Goal: Task Accomplishment & Management: Use online tool/utility

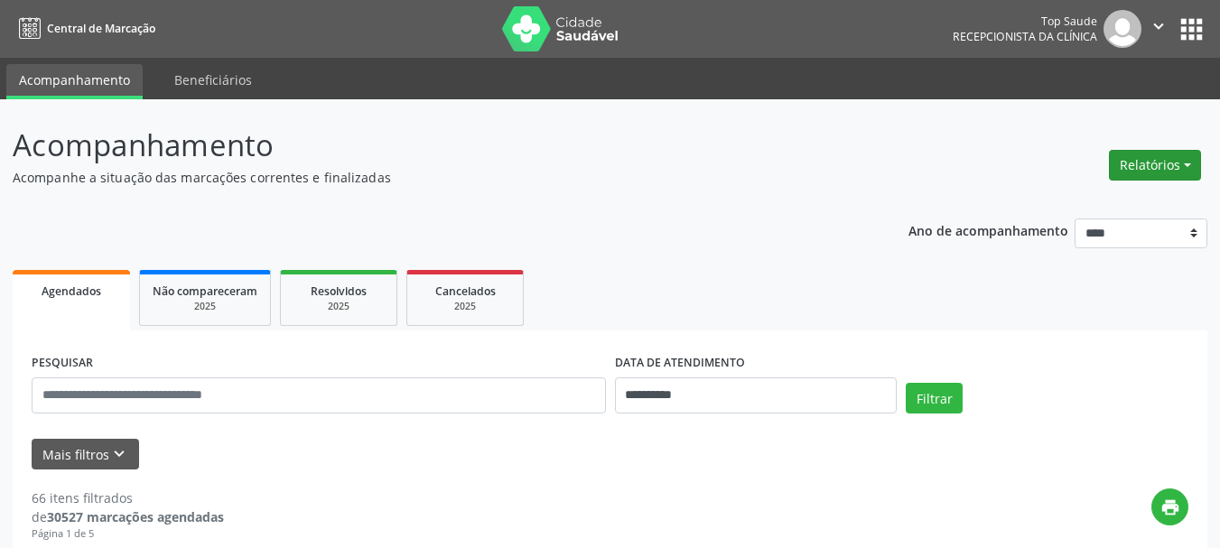
drag, startPoint x: 0, startPoint y: 0, endPoint x: 1126, endPoint y: 173, distance: 1139.6
click at [1123, 171] on button "Relatórios" at bounding box center [1155, 165] width 92 height 31
click at [1041, 201] on link "Agendamentos" at bounding box center [1105, 203] width 194 height 25
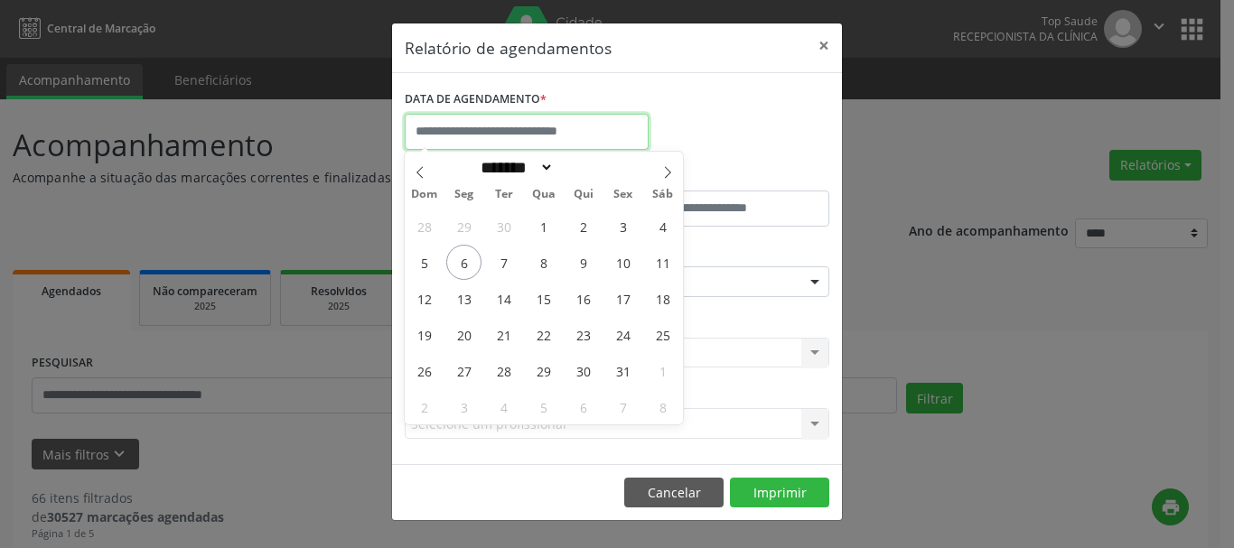
click at [460, 136] on input "text" at bounding box center [527, 132] width 244 height 36
click at [466, 257] on span "6" at bounding box center [463, 262] width 35 height 35
type input "**********"
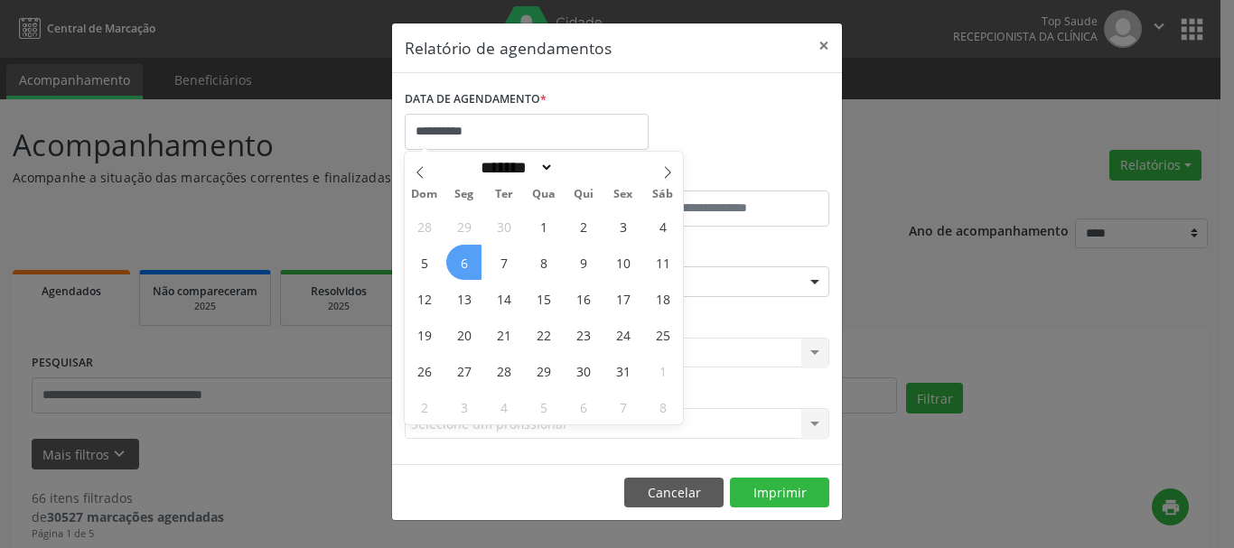
click at [465, 257] on span "6" at bounding box center [463, 262] width 35 height 35
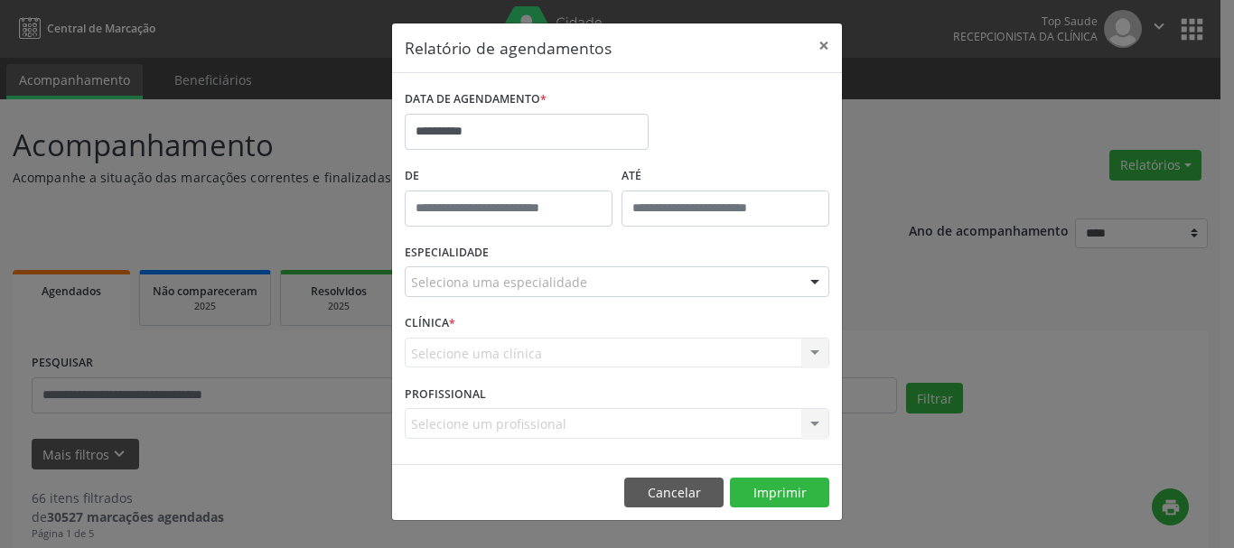
click at [480, 345] on div "Selecione uma clínica Nenhum resultado encontrado para: " " Não há nenhuma opçã…" at bounding box center [617, 353] width 425 height 31
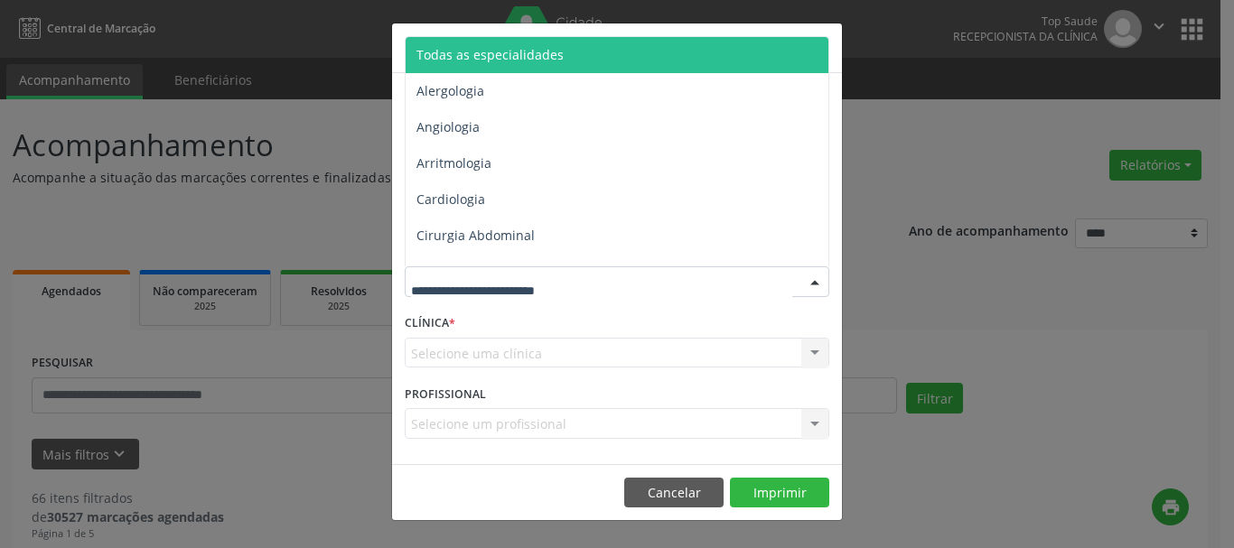
click at [471, 71] on span "Todas as especialidades" at bounding box center [618, 55] width 425 height 36
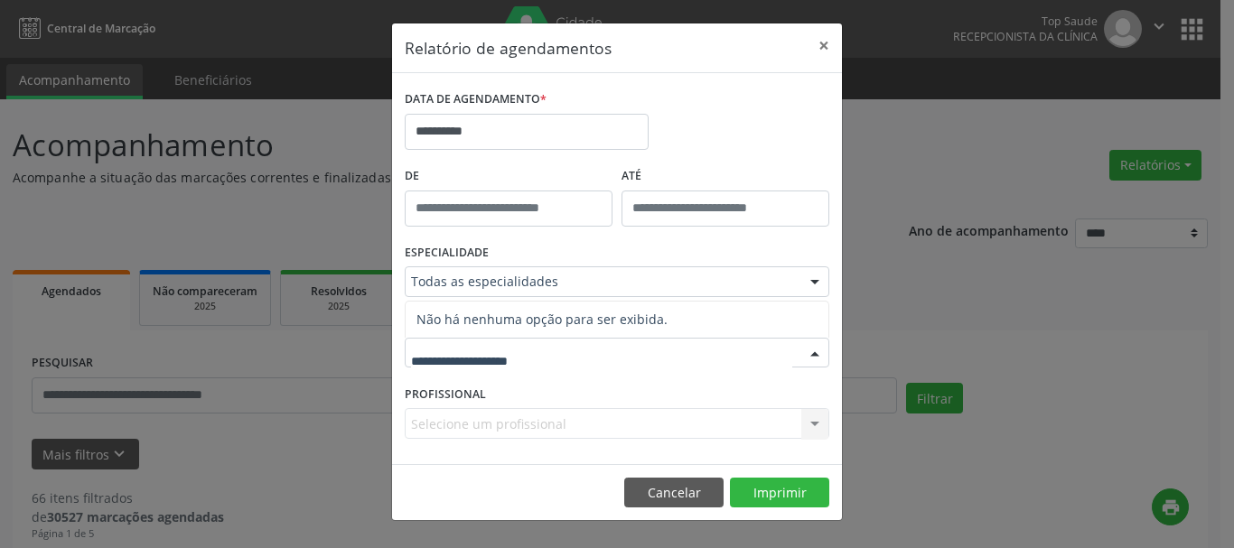
click at [459, 318] on span "Não há nenhuma opção para ser exibida." at bounding box center [617, 320] width 423 height 36
click at [446, 373] on input "text" at bounding box center [601, 362] width 381 height 36
click at [613, 242] on div "ESPECIALIDADE Todas as especialidades Todas as especialidades Alergologia Angio…" at bounding box center [617, 274] width 434 height 70
click at [553, 390] on div "PROFISSIONAL Selecione um profissional Nenhum resultado encontrado para: " " Nã…" at bounding box center [617, 415] width 434 height 70
click at [543, 358] on div "Selecione uma clínica" at bounding box center [617, 353] width 425 height 31
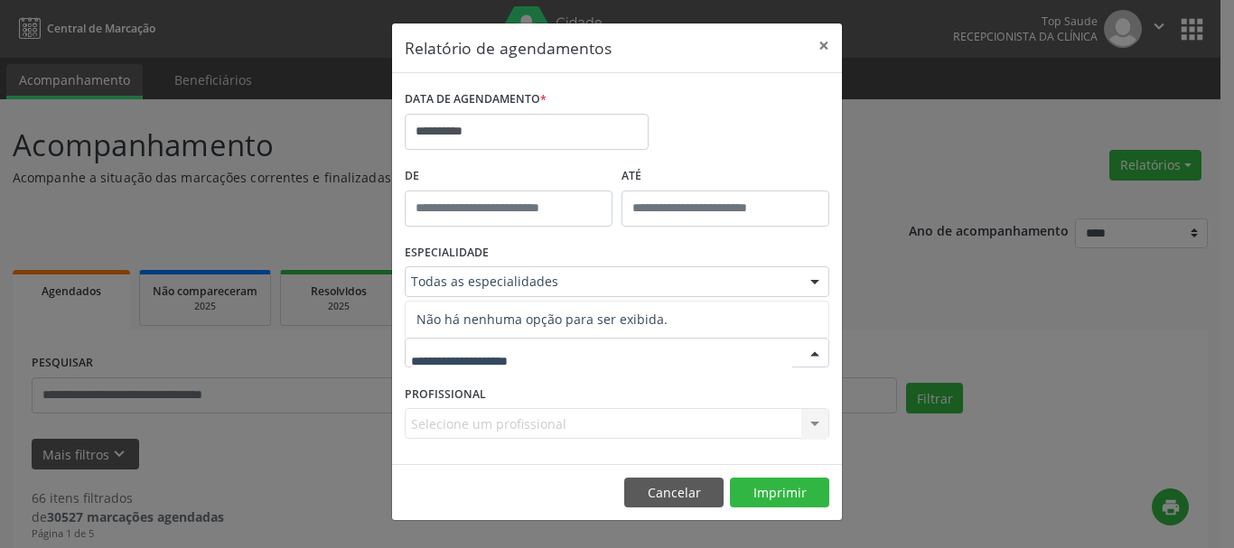
click at [505, 261] on div "ESPECIALIDADE Todas as especialidades Todas as especialidades Alergologia Angio…" at bounding box center [617, 274] width 434 height 70
click at [500, 199] on input "text" at bounding box center [509, 209] width 208 height 36
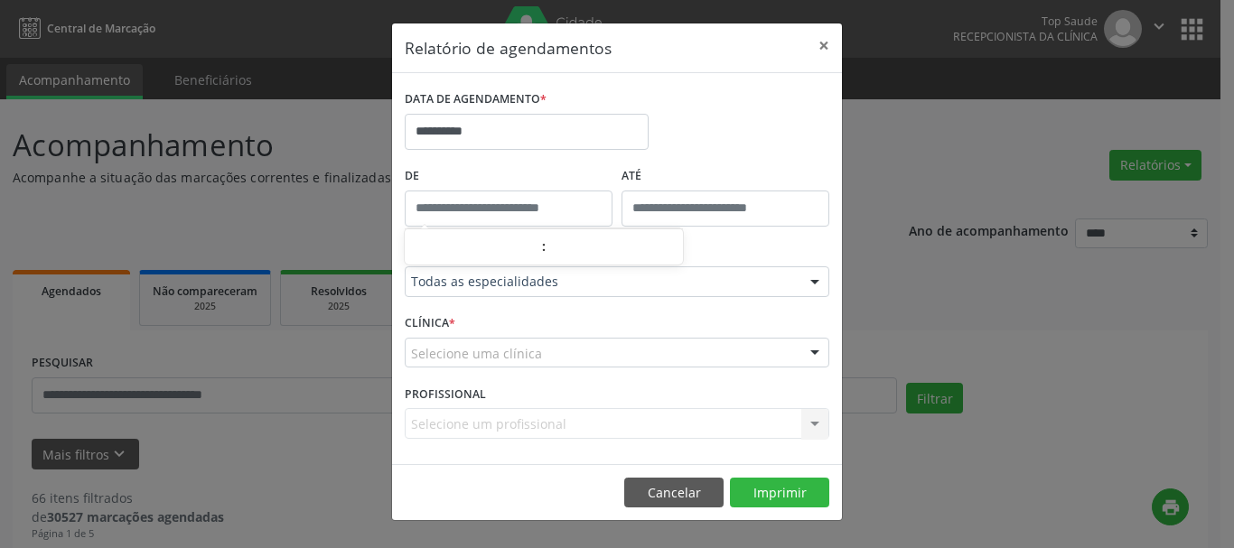
type input "*****"
click at [524, 166] on label "De" at bounding box center [509, 177] width 208 height 28
click at [508, 424] on div "Selecione um profissional Nenhum resultado encontrado para: " " Não há nenhuma …" at bounding box center [617, 423] width 425 height 31
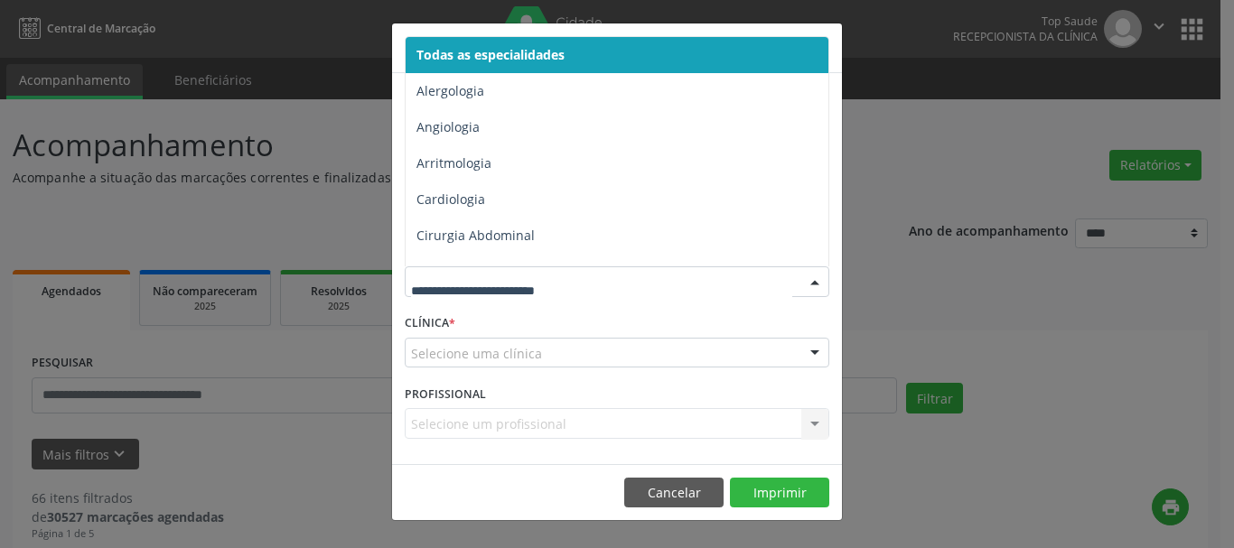
click at [492, 65] on span "Todas as especialidades" at bounding box center [618, 55] width 425 height 36
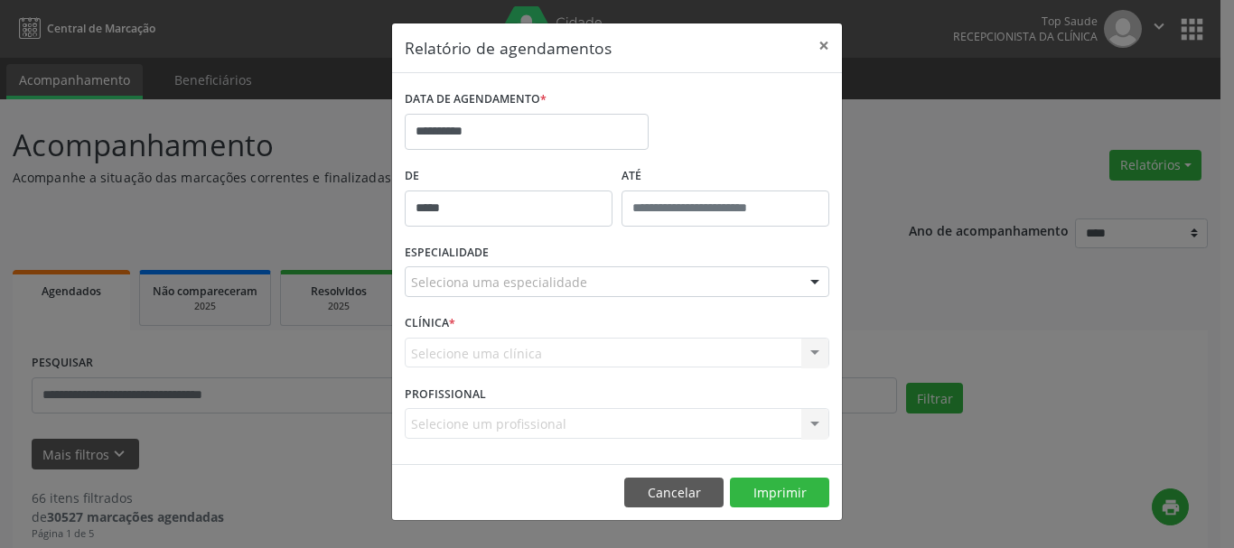
click at [488, 367] on div "Selecione uma clínica Nenhum resultado encontrado para: " " Não há nenhuma opçã…" at bounding box center [617, 353] width 425 height 31
click at [474, 347] on div "Selecione uma clínica Nenhum resultado encontrado para: " " Não há nenhuma opçã…" at bounding box center [617, 353] width 425 height 31
click at [517, 359] on div "Selecione uma clínica Nenhum resultado encontrado para: " " Não há nenhuma opçã…" at bounding box center [617, 353] width 425 height 31
click at [553, 348] on div "Selecione uma clínica Nenhum resultado encontrado para: " " Não há nenhuma opçã…" at bounding box center [617, 353] width 425 height 31
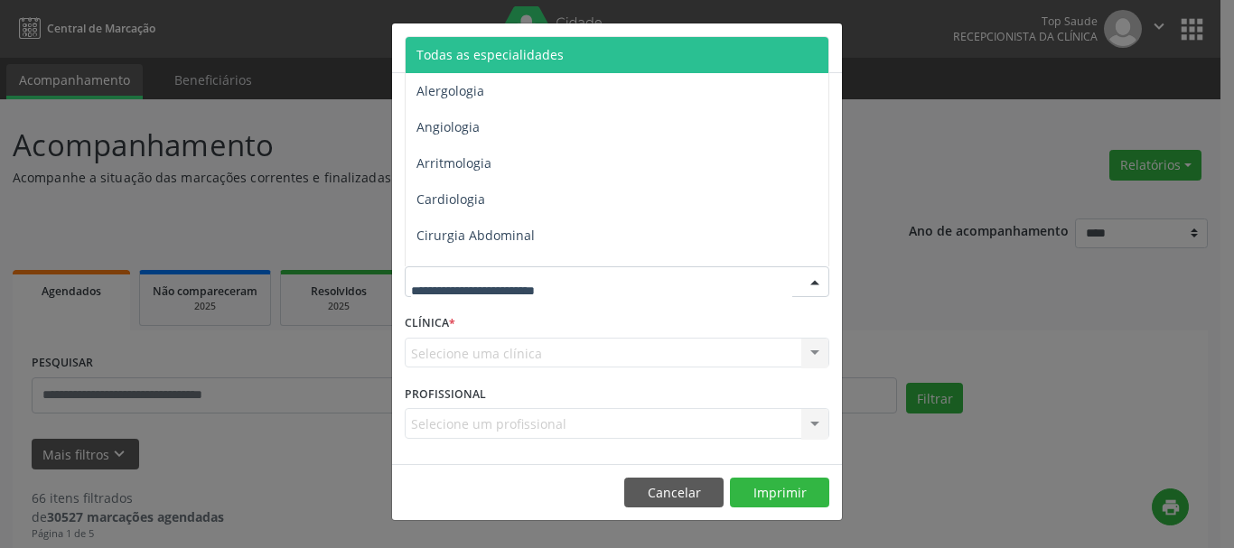
click at [676, 275] on div at bounding box center [617, 281] width 425 height 31
click at [550, 60] on span "Todas as especialidades" at bounding box center [489, 54] width 147 height 17
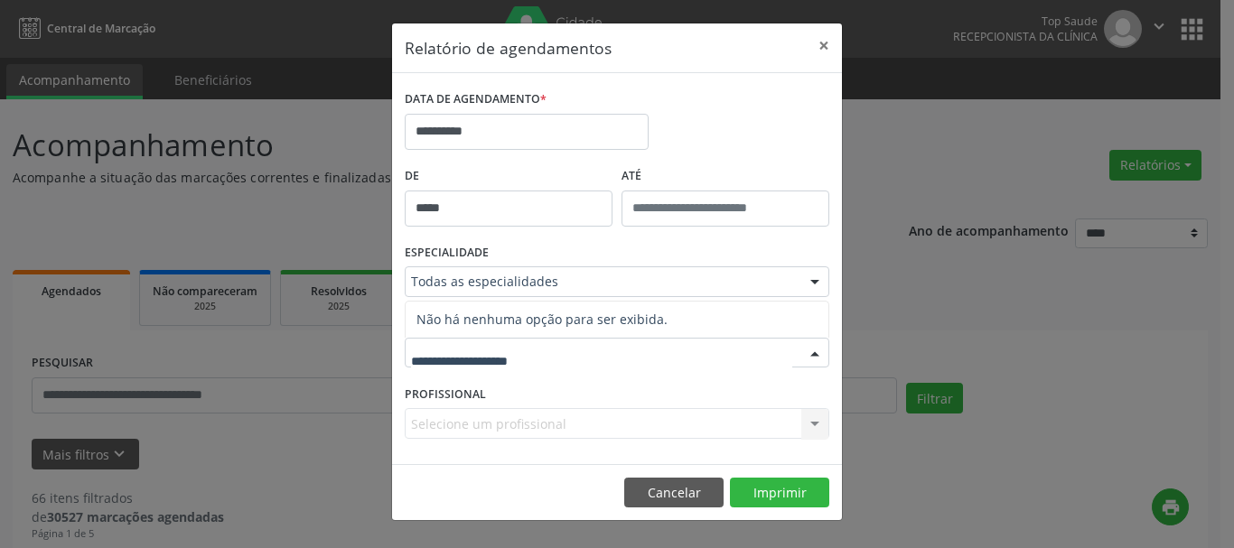
click at [472, 375] on input "text" at bounding box center [601, 362] width 381 height 36
type input "*"
click at [826, 42] on button "×" at bounding box center [824, 45] width 36 height 44
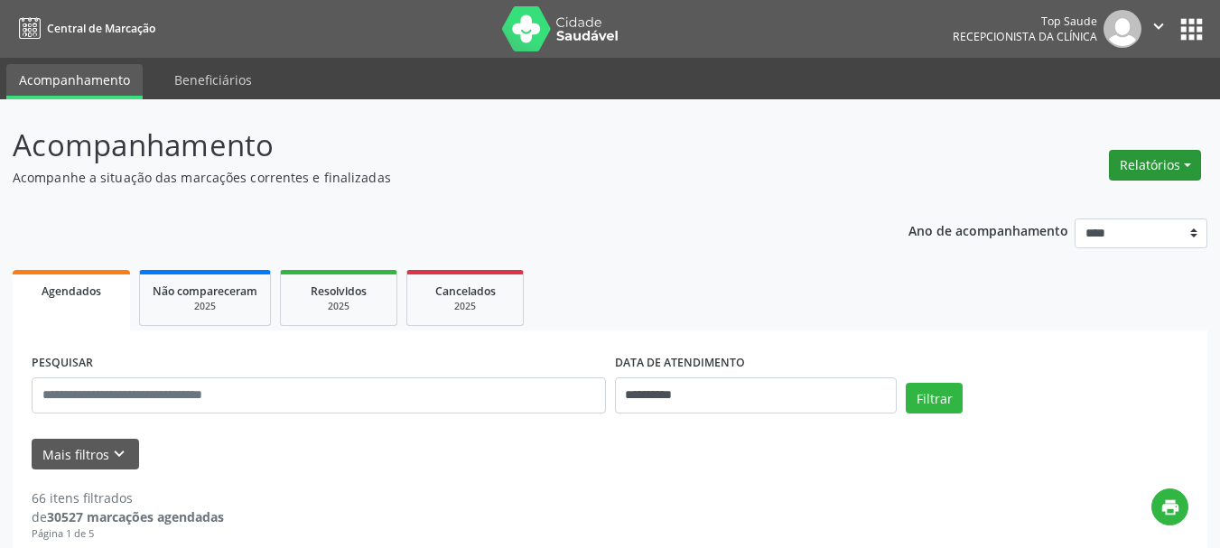
click at [1149, 169] on button "Relatórios" at bounding box center [1155, 165] width 92 height 31
click at [1060, 211] on link "Agendamentos" at bounding box center [1105, 203] width 194 height 25
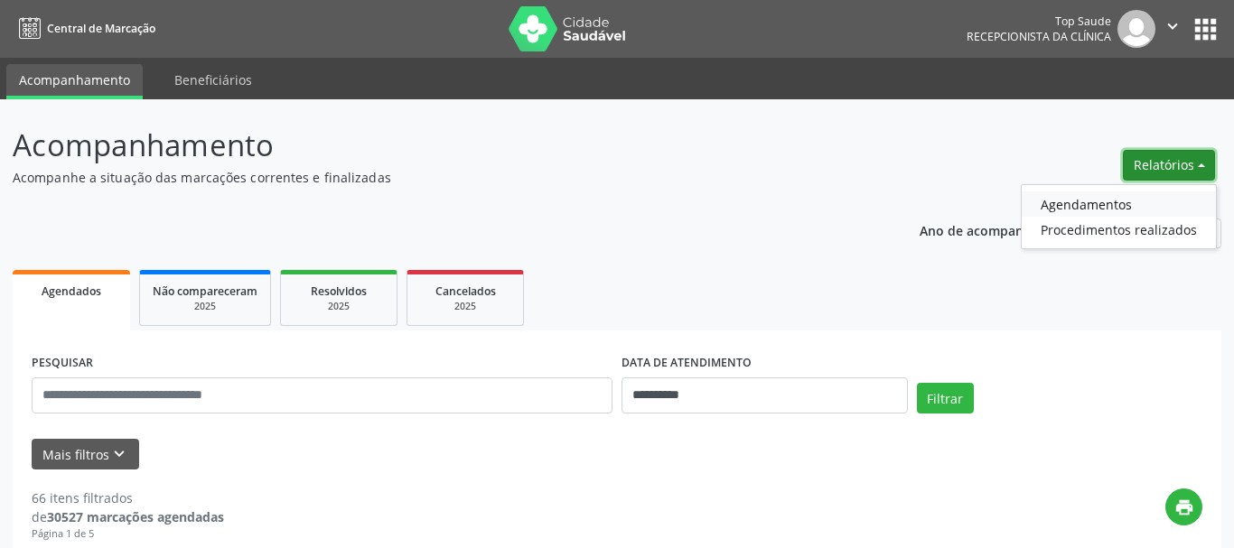
select select "*"
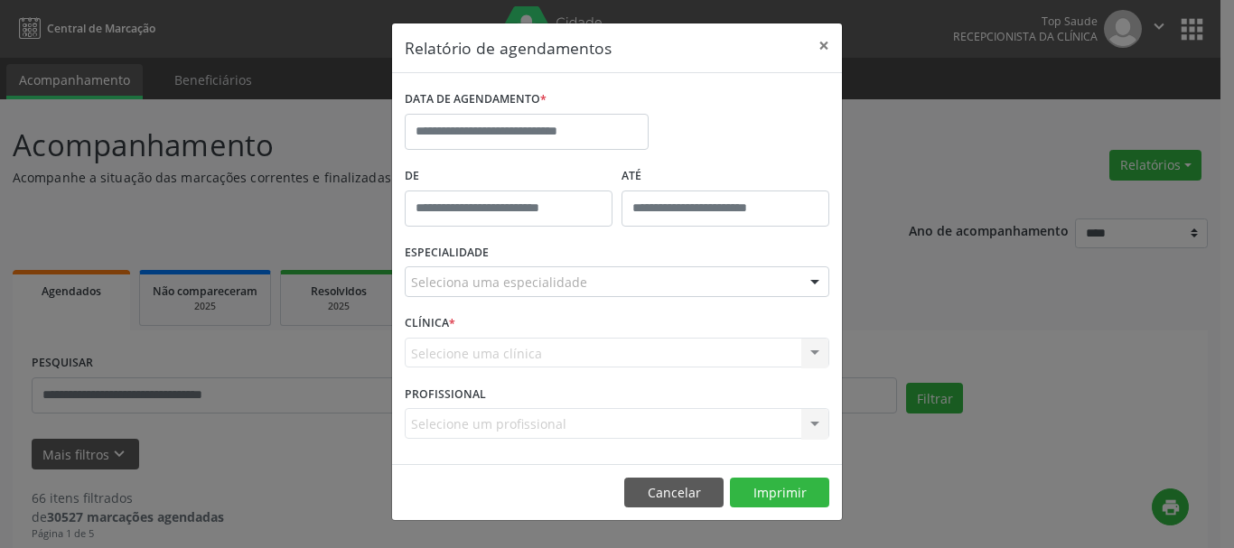
click at [574, 153] on div "DATA DE AGENDAMENTO *" at bounding box center [526, 124] width 253 height 77
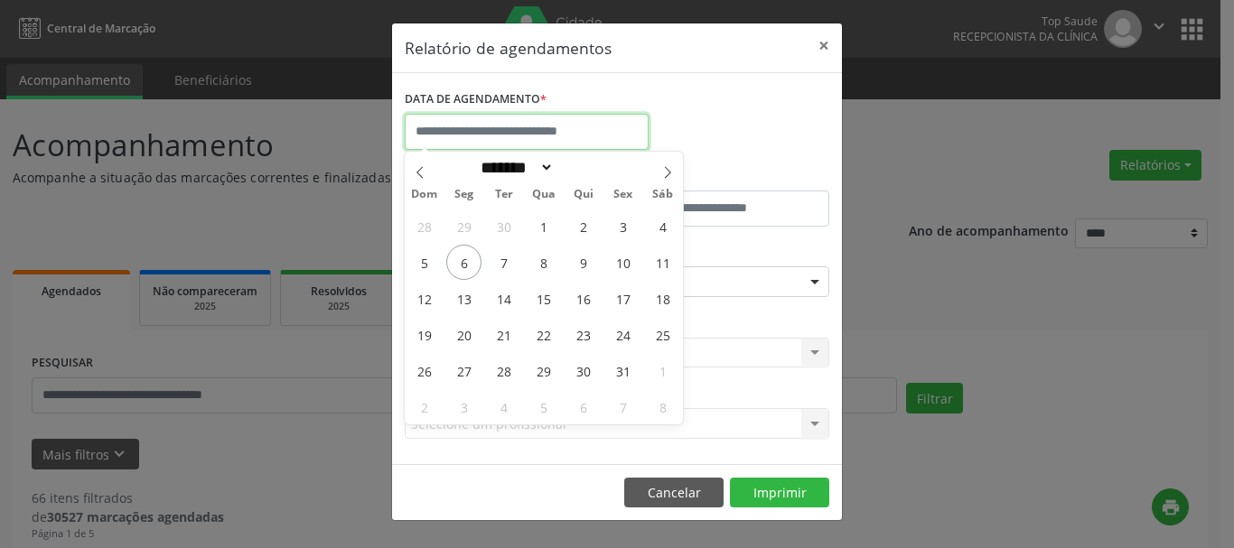
click at [521, 136] on input "text" at bounding box center [527, 132] width 244 height 36
click at [464, 266] on span "6" at bounding box center [463, 262] width 35 height 35
type input "**********"
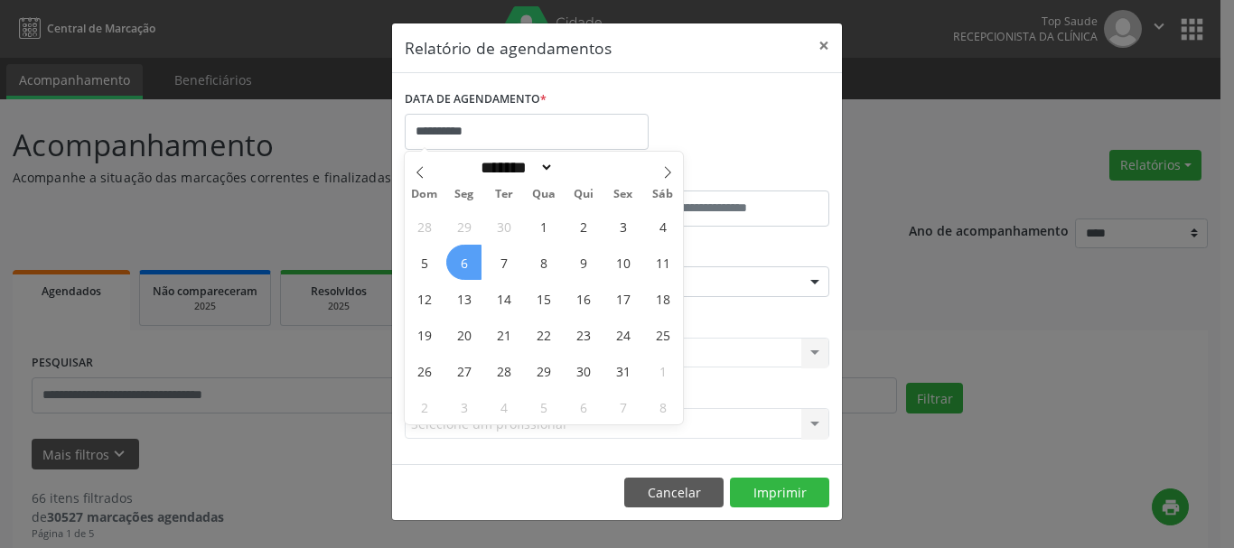
click at [464, 265] on span "6" at bounding box center [463, 262] width 35 height 35
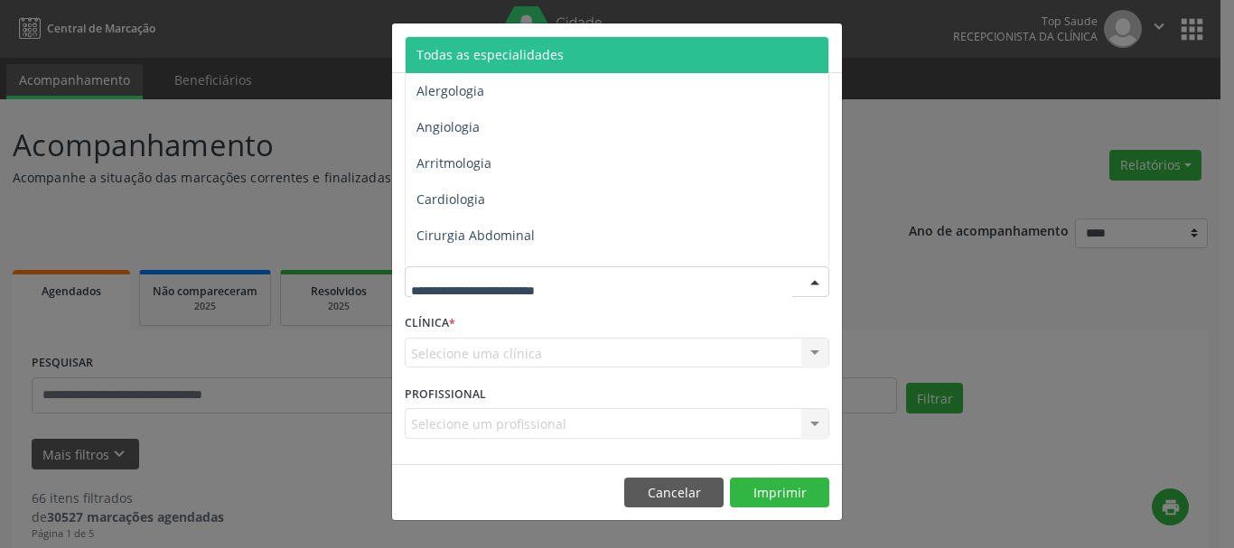
click at [484, 61] on span "Todas as especialidades" at bounding box center [489, 54] width 147 height 17
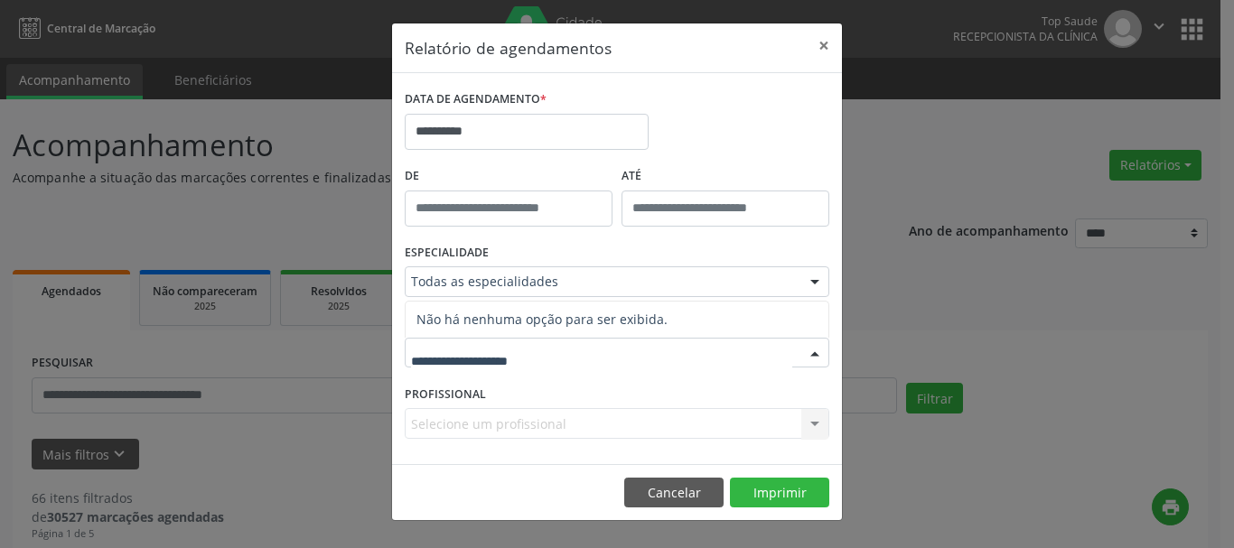
click at [484, 345] on input "text" at bounding box center [601, 362] width 381 height 36
click at [705, 365] on input "text" at bounding box center [601, 362] width 381 height 36
click at [818, 427] on div "Selecione um profissional Nenhum resultado encontrado para: " " Não há nenhuma …" at bounding box center [617, 423] width 425 height 31
click at [616, 293] on div "Todas as especialidades" at bounding box center [617, 281] width 425 height 31
click at [491, 23] on header "Relatório de agendamentos ×" at bounding box center [617, 48] width 450 height 50
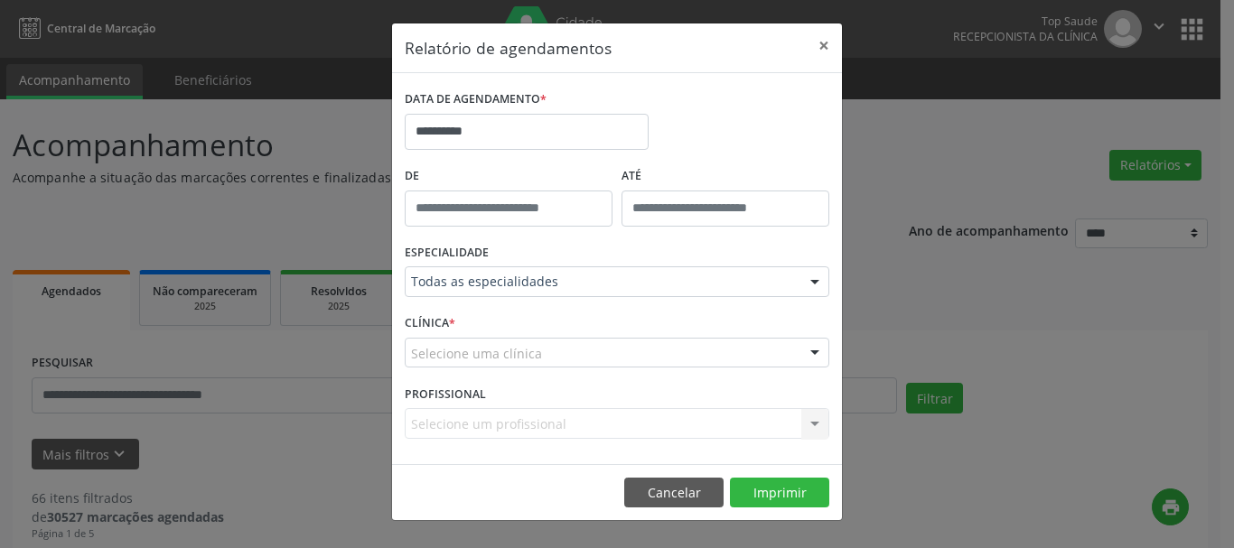
click at [501, 260] on div "ESPECIALIDADE Todas as especialidades Todas as especialidades Alergologia Angio…" at bounding box center [617, 274] width 434 height 70
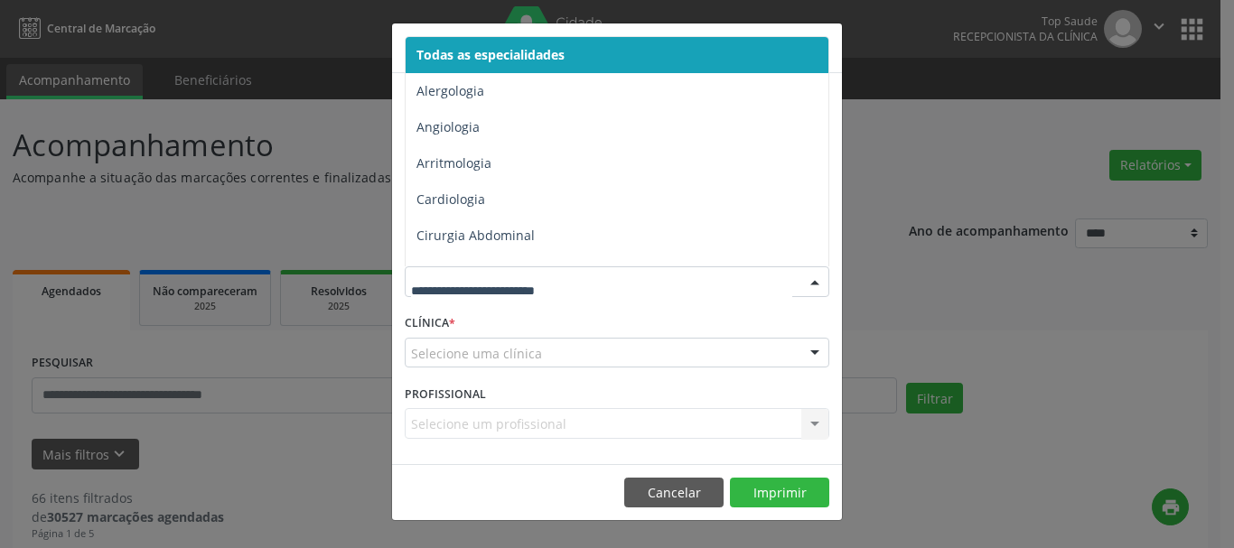
click at [498, 67] on span "Todas as especialidades" at bounding box center [618, 55] width 425 height 36
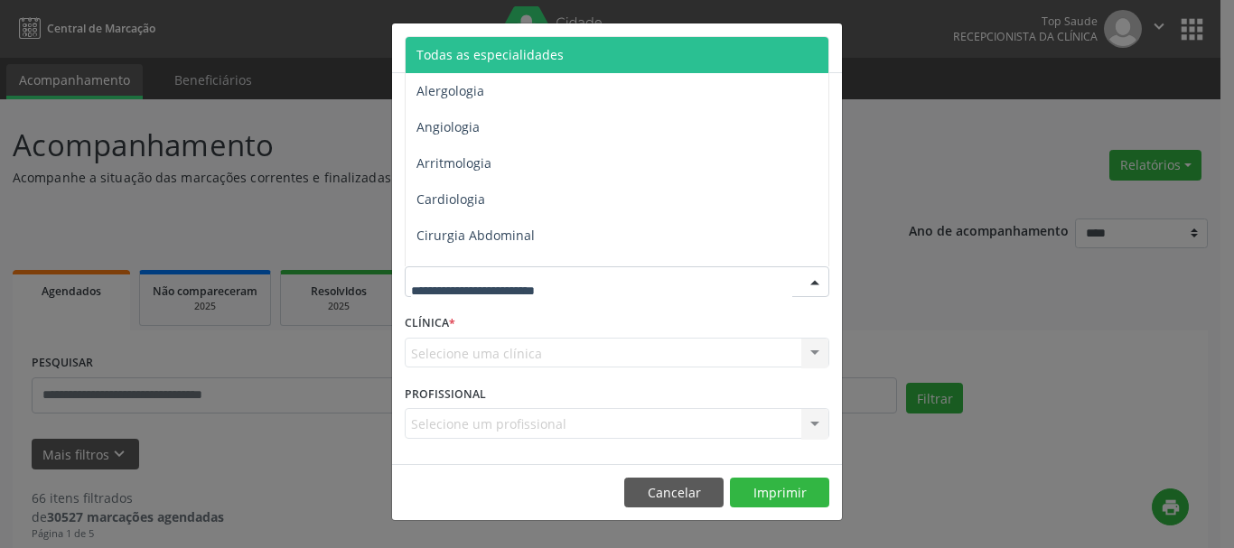
click at [539, 61] on span "Todas as especialidades" at bounding box center [618, 55] width 425 height 36
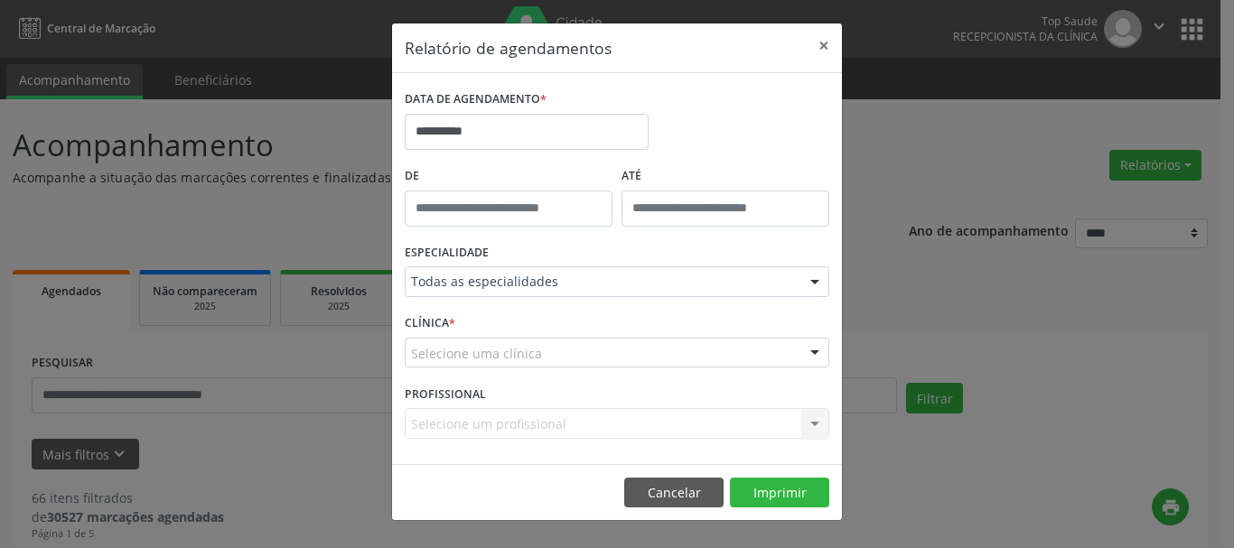
drag, startPoint x: 501, startPoint y: 342, endPoint x: 501, endPoint y: 355, distance: 12.6
click at [501, 350] on div "Selecione uma clínica" at bounding box center [617, 353] width 425 height 31
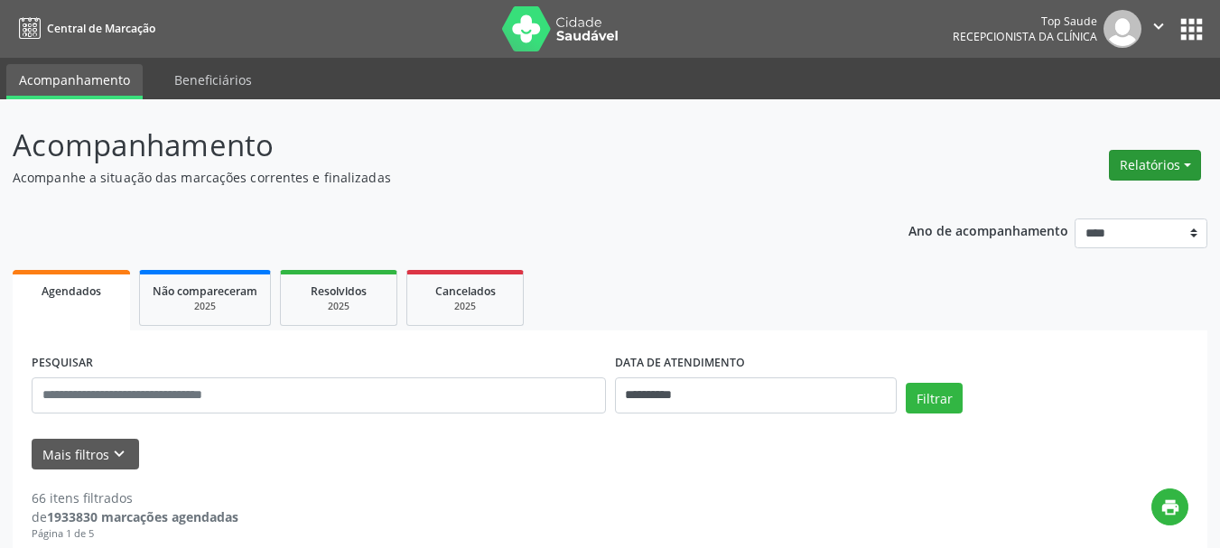
click at [1160, 153] on button "Relatórios" at bounding box center [1155, 165] width 92 height 31
click at [1078, 206] on link "Agendamentos" at bounding box center [1105, 203] width 194 height 25
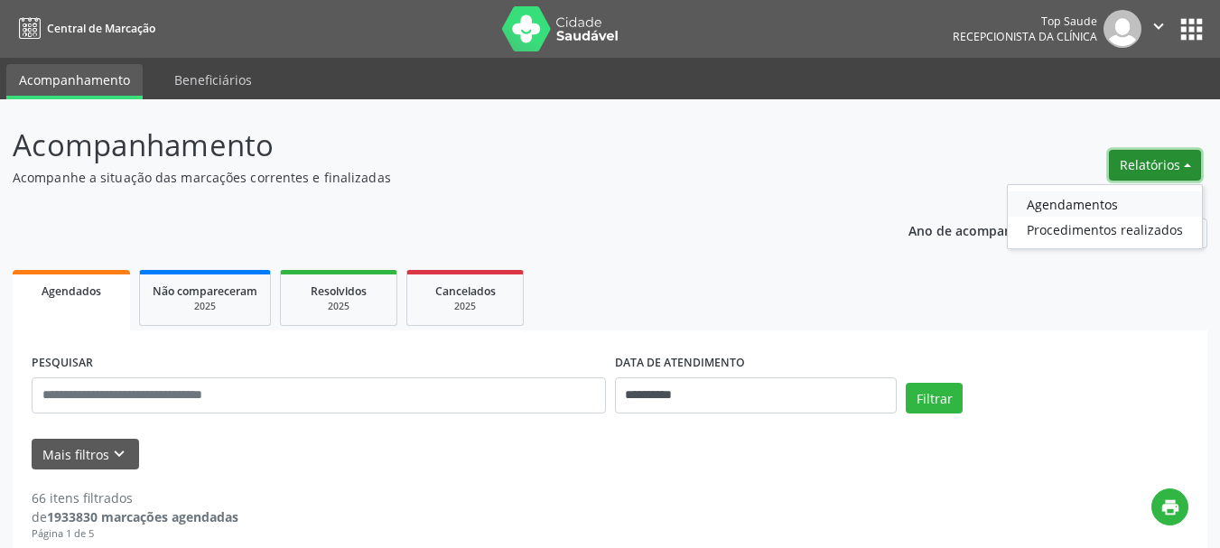
select select "*"
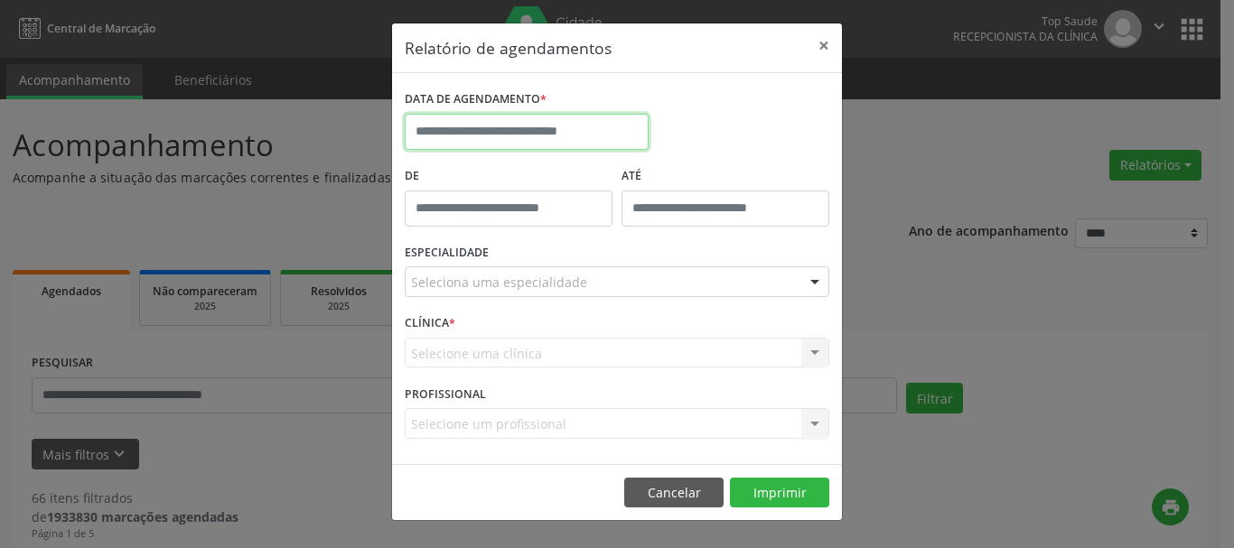
click at [558, 128] on input "text" at bounding box center [527, 132] width 244 height 36
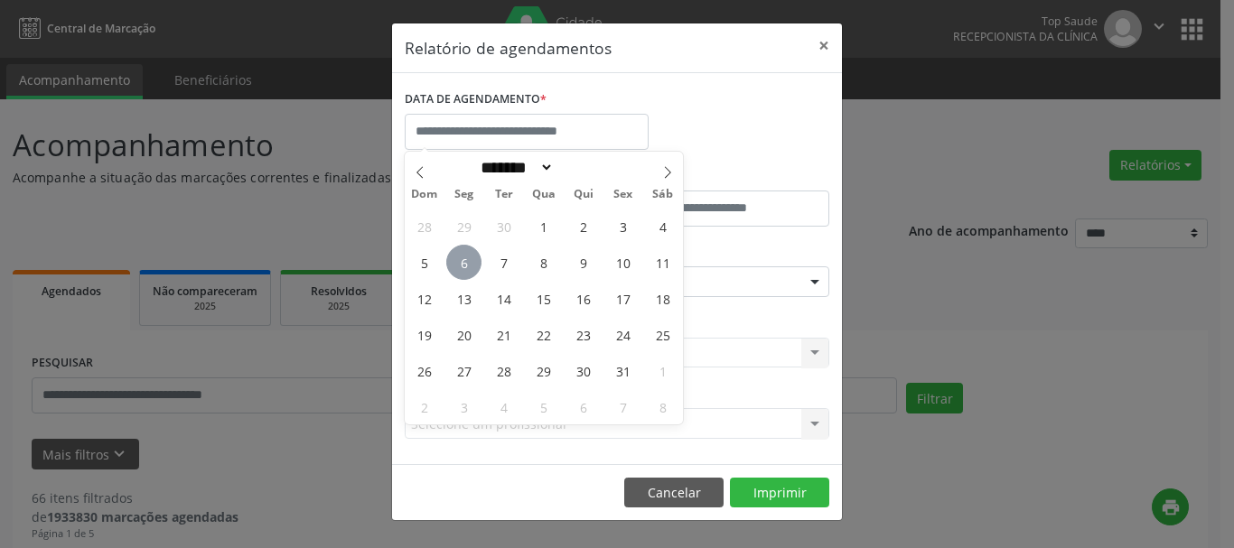
click at [454, 270] on span "6" at bounding box center [463, 262] width 35 height 35
type input "**********"
click at [477, 260] on span "6" at bounding box center [463, 262] width 35 height 35
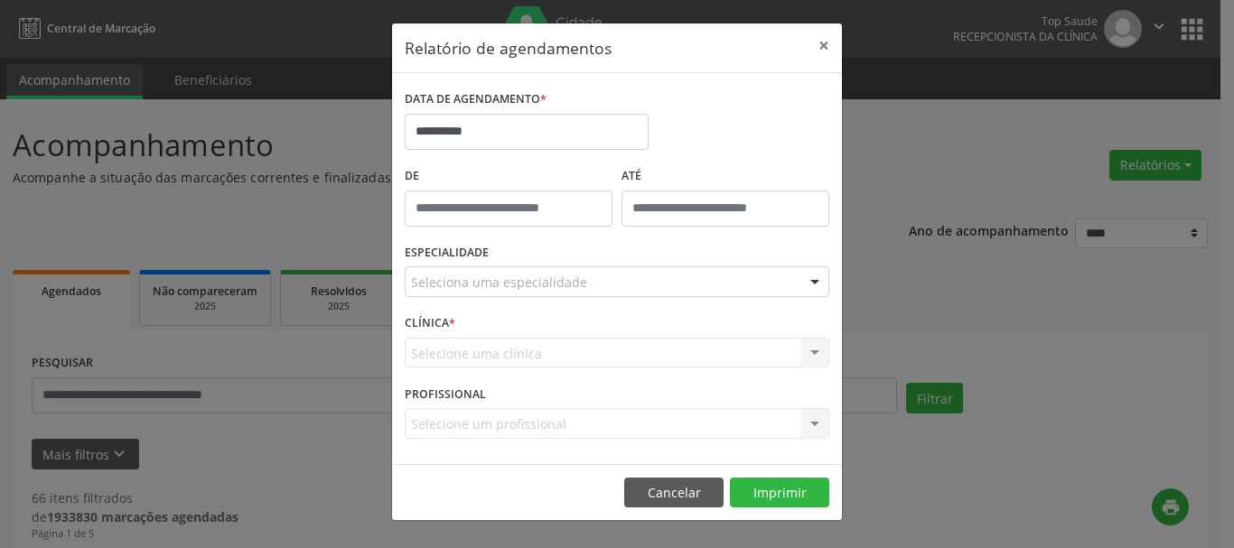
click at [538, 267] on div "Seleciona uma especialidade" at bounding box center [617, 281] width 425 height 31
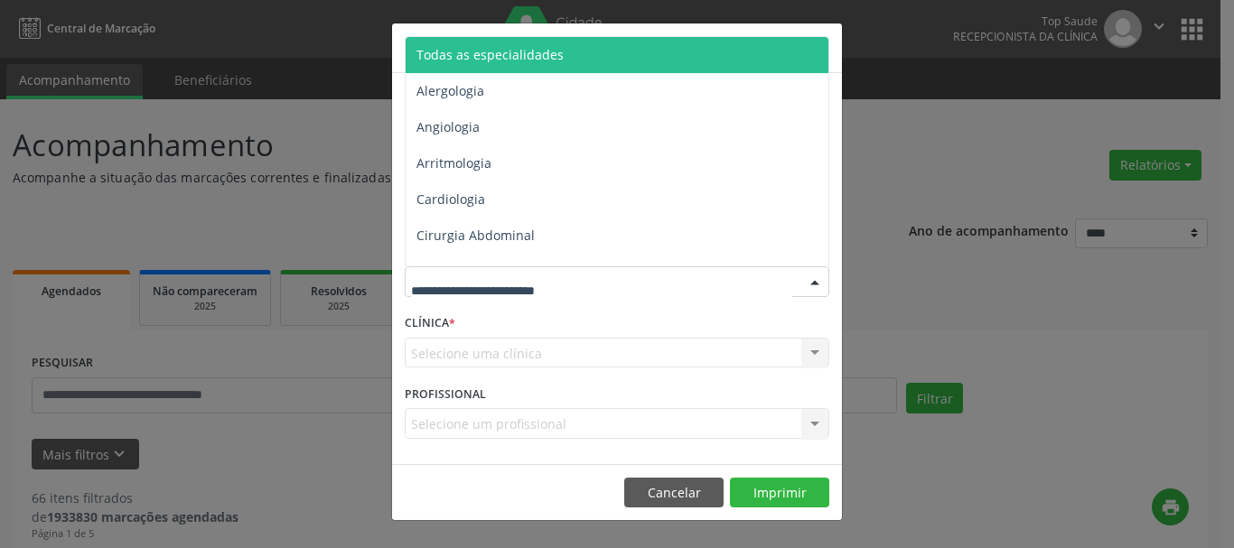
click at [499, 63] on span "Todas as especialidades" at bounding box center [618, 55] width 425 height 36
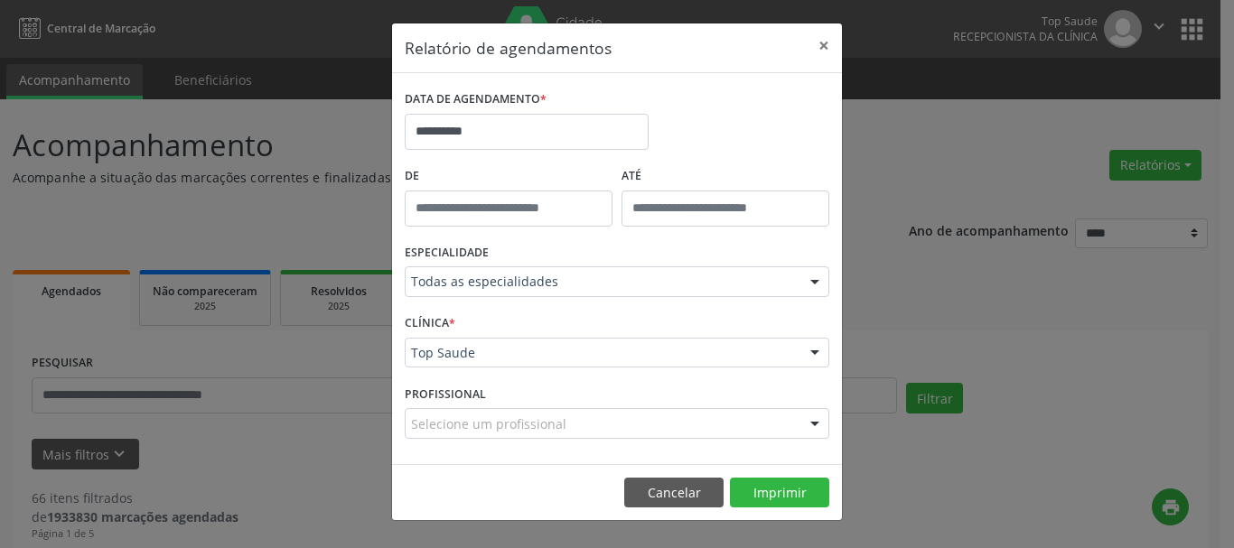
click at [518, 336] on div "CLÍNICA * Top Saude Top Saude Nenhum resultado encontrado para: " " Não há nenh…" at bounding box center [617, 345] width 434 height 70
drag, startPoint x: 757, startPoint y: 452, endPoint x: 745, endPoint y: 418, distance: 35.4
click at [753, 440] on div "**********" at bounding box center [617, 268] width 450 height 391
click at [745, 416] on div at bounding box center [617, 423] width 425 height 31
click at [704, 363] on div at bounding box center [617, 353] width 425 height 31
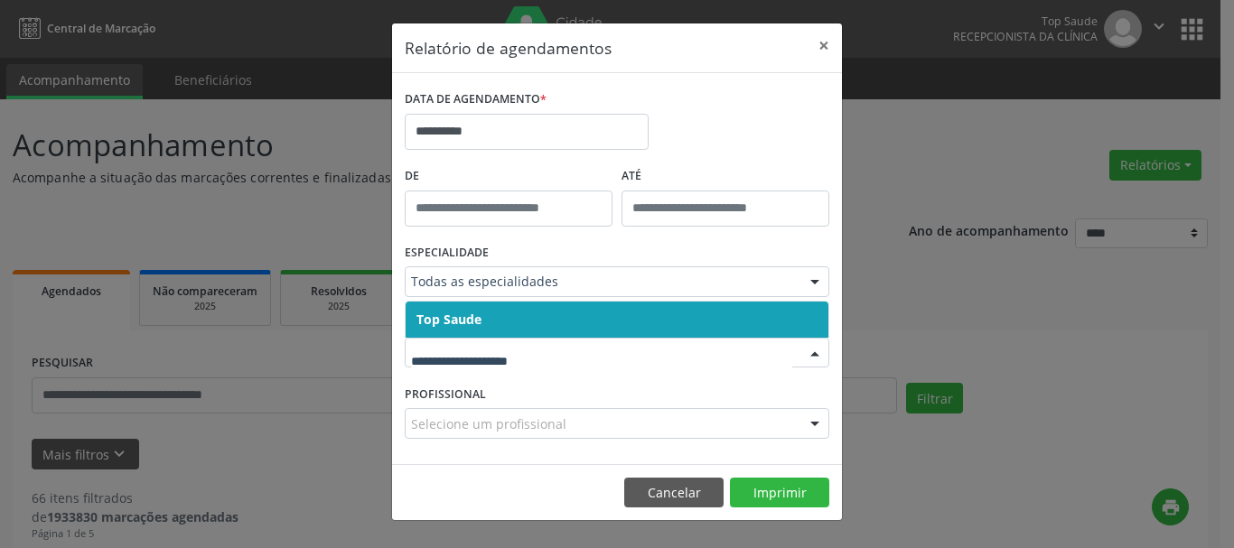
click at [603, 326] on span "Top Saude" at bounding box center [617, 320] width 423 height 36
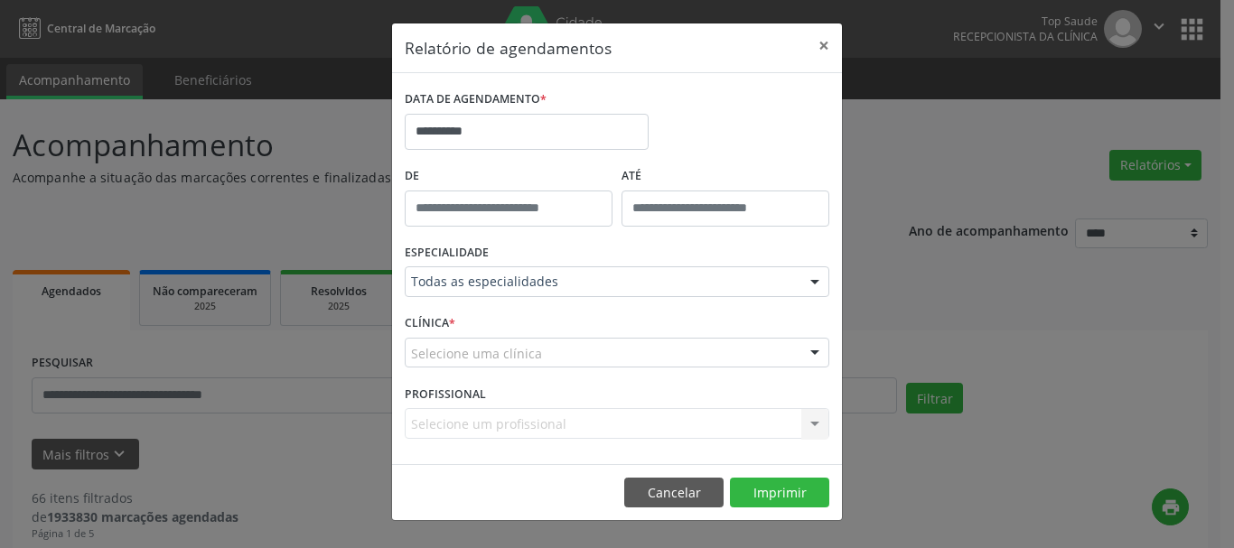
click at [554, 370] on div "CLÍNICA * Selecione uma clínica Top Saude Nenhum resultado encontrado para: " "…" at bounding box center [617, 345] width 434 height 70
click at [550, 368] on div "CLÍNICA * Selecione uma clínica Top Saude Nenhum resultado encontrado para: " "…" at bounding box center [617, 345] width 434 height 70
click at [546, 362] on div "Selecione uma clínica" at bounding box center [617, 353] width 425 height 31
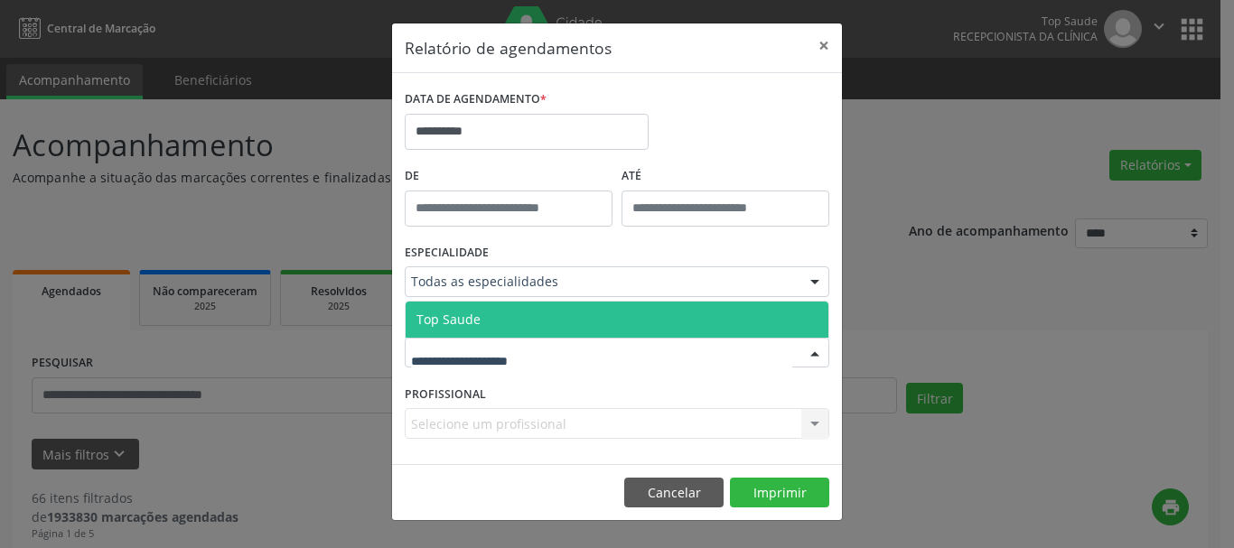
click at [530, 310] on span "Top Saude" at bounding box center [617, 320] width 423 height 36
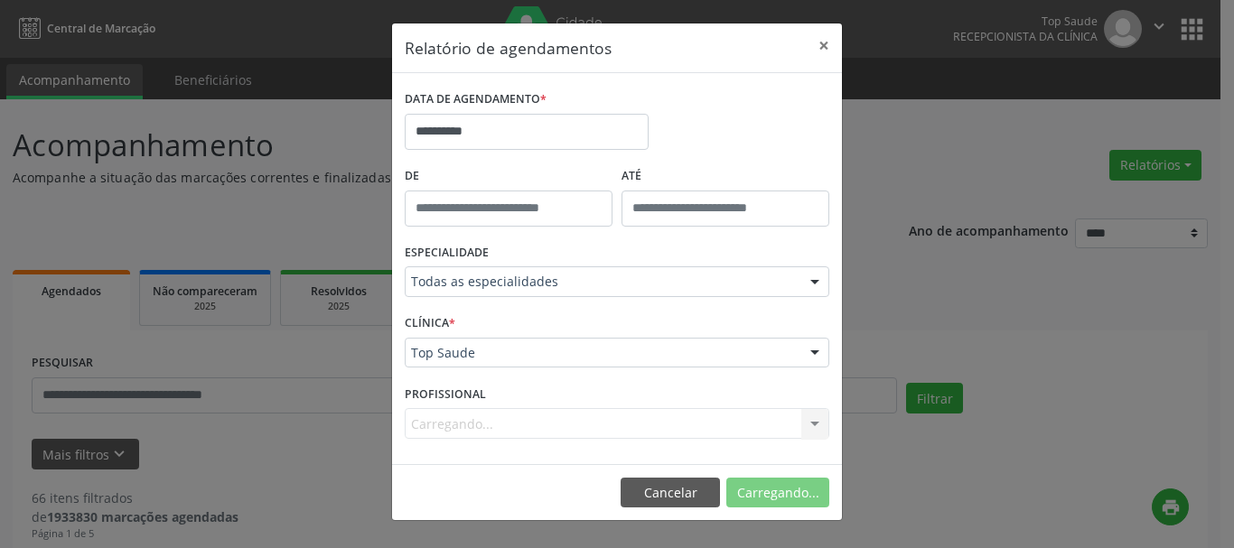
click at [546, 431] on div "Carregando... Nenhum resultado encontrado para: " " Não há nenhuma opção para s…" at bounding box center [617, 423] width 425 height 31
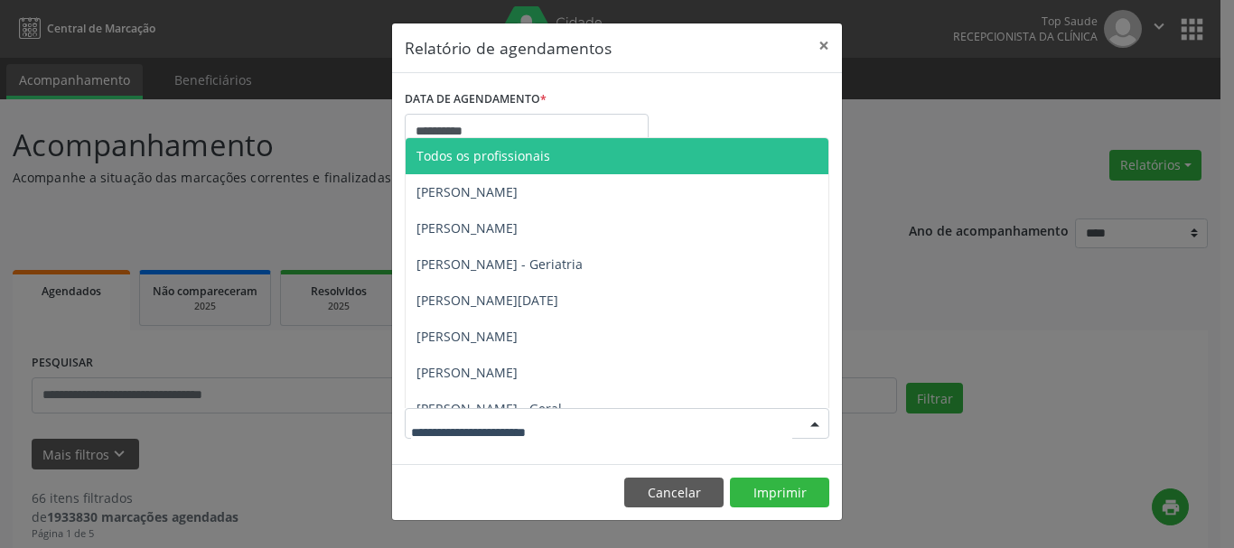
click at [526, 439] on div at bounding box center [617, 423] width 425 height 31
click at [456, 145] on span "Todos os profissionais" at bounding box center [617, 156] width 423 height 36
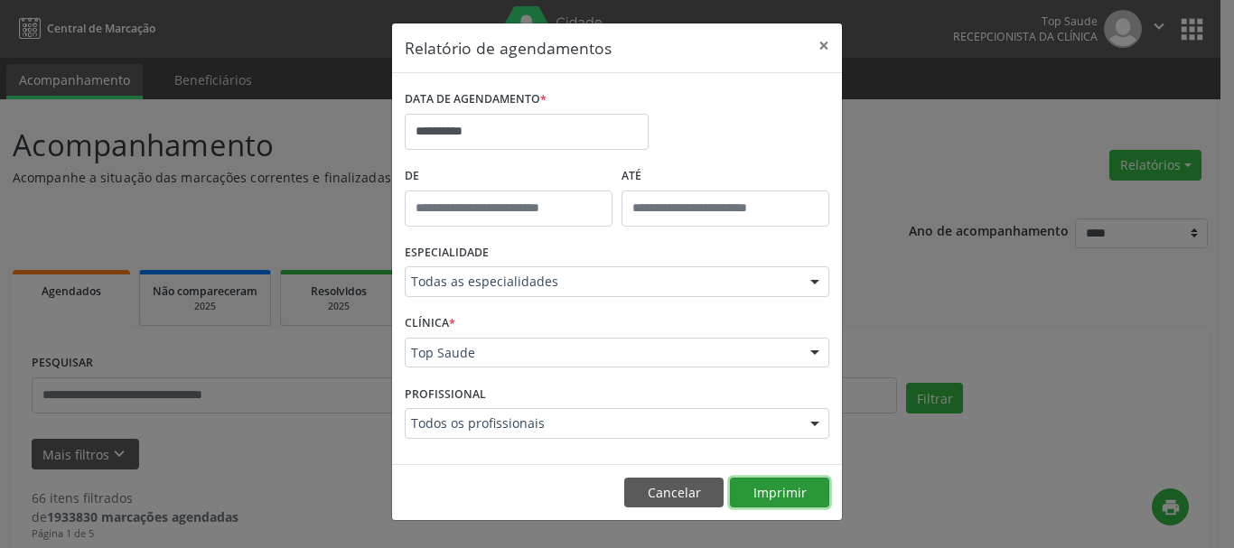
click at [807, 495] on button "Imprimir" at bounding box center [779, 493] width 99 height 31
